Goal: Find specific page/section: Find specific page/section

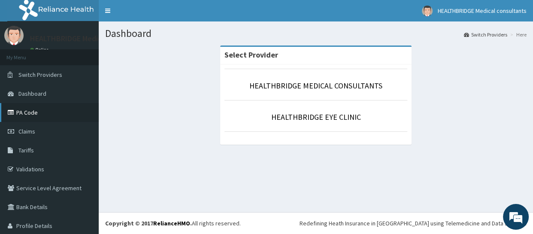
click at [34, 113] on link "PA Code" at bounding box center [49, 112] width 99 height 19
click at [38, 108] on link "PA Code" at bounding box center [49, 112] width 99 height 19
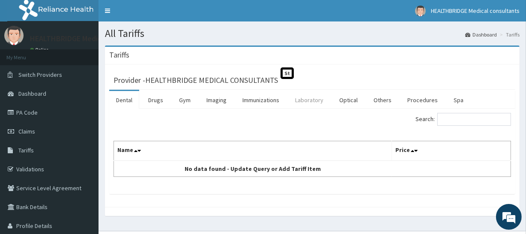
click at [307, 102] on link "Laboratory" at bounding box center [310, 100] width 42 height 18
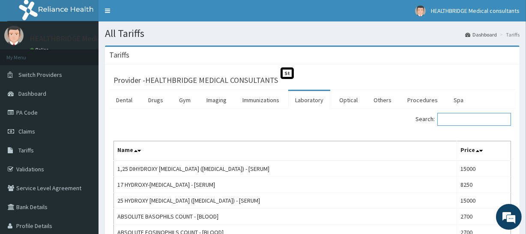
click at [455, 120] on input "Search:" at bounding box center [475, 119] width 74 height 13
type input "URETH"
